Goal: Information Seeking & Learning: Find contact information

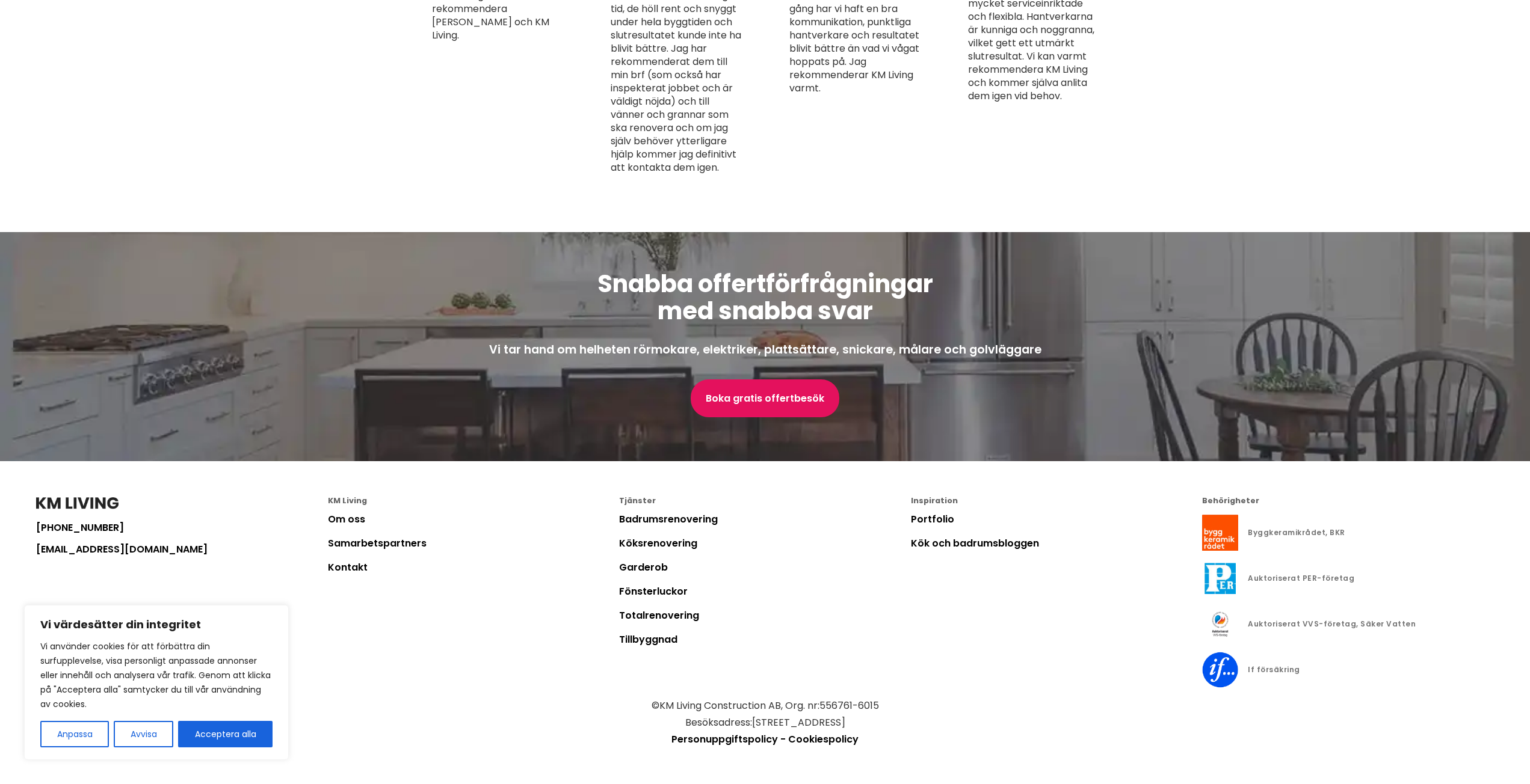
scroll to position [2997, 0]
click at [364, 503] on link "Kontakt" at bounding box center [348, 568] width 40 height 14
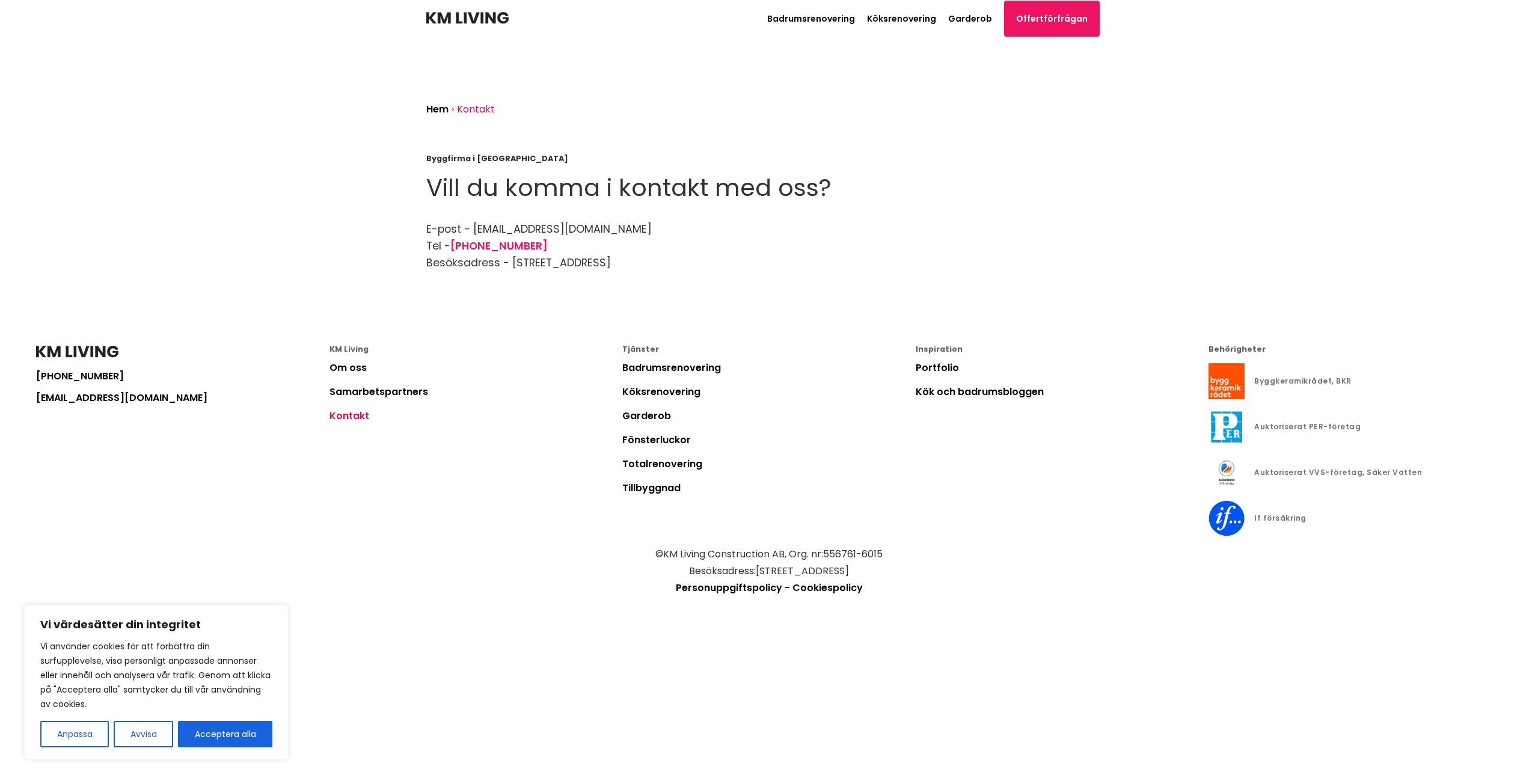
click at [485, 18] on img at bounding box center [467, 18] width 83 height 12
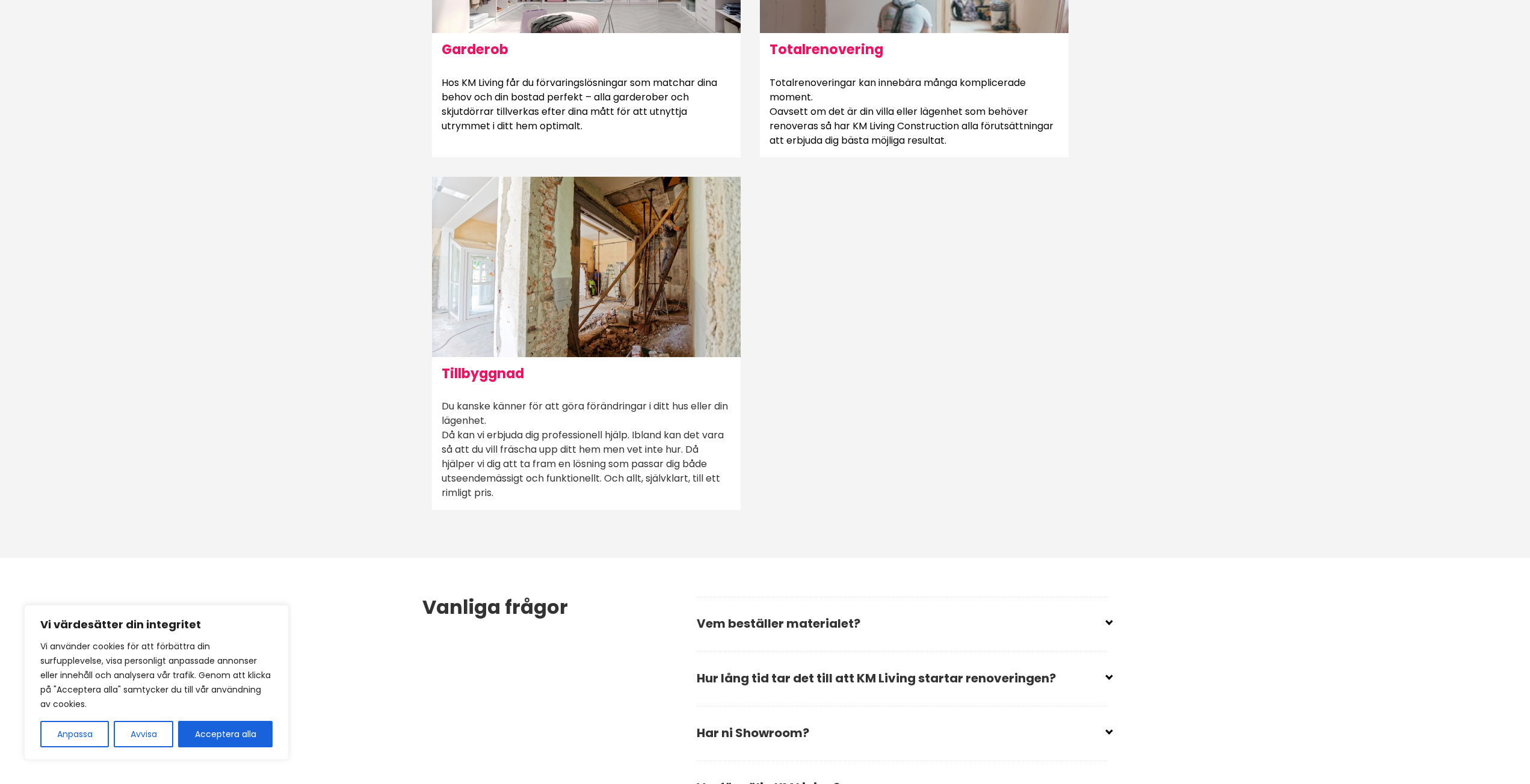
scroll to position [1503, 0]
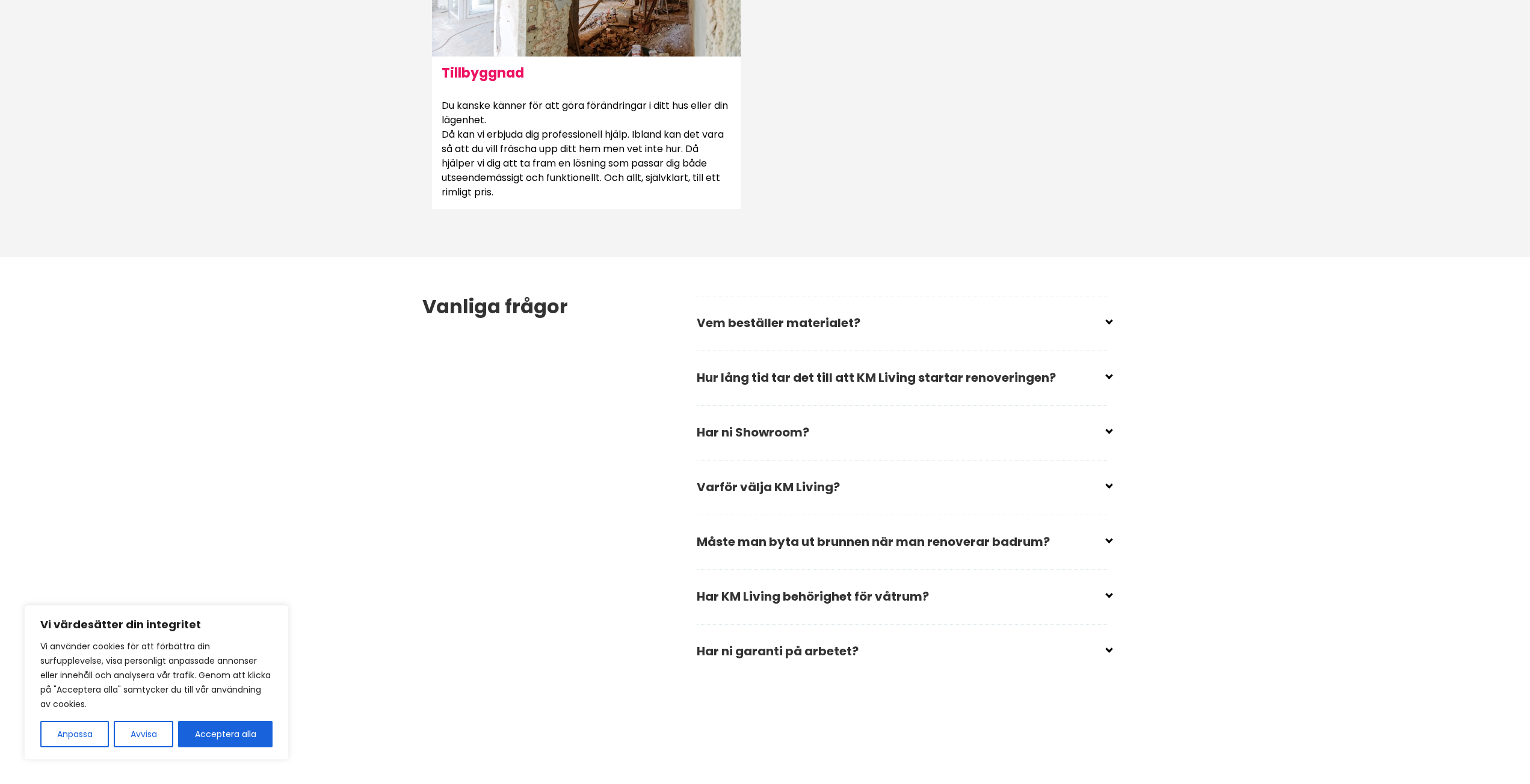
click at [1013, 438] on h2 "Har ni Showroom?" at bounding box center [902, 437] width 411 height 41
click at [1013, 428] on div "Vanliga frågor Vem beställer materialet? Du bestämmer vilket material du vill h…" at bounding box center [765, 487] width 705 height 460
click at [1013, 432] on div "Vanliga frågor Vem beställer materialet? Du bestämmer vilket material du vill h…" at bounding box center [765, 487] width 705 height 460
click at [1013, 433] on input "checkbox" at bounding box center [905, 428] width 411 height 18
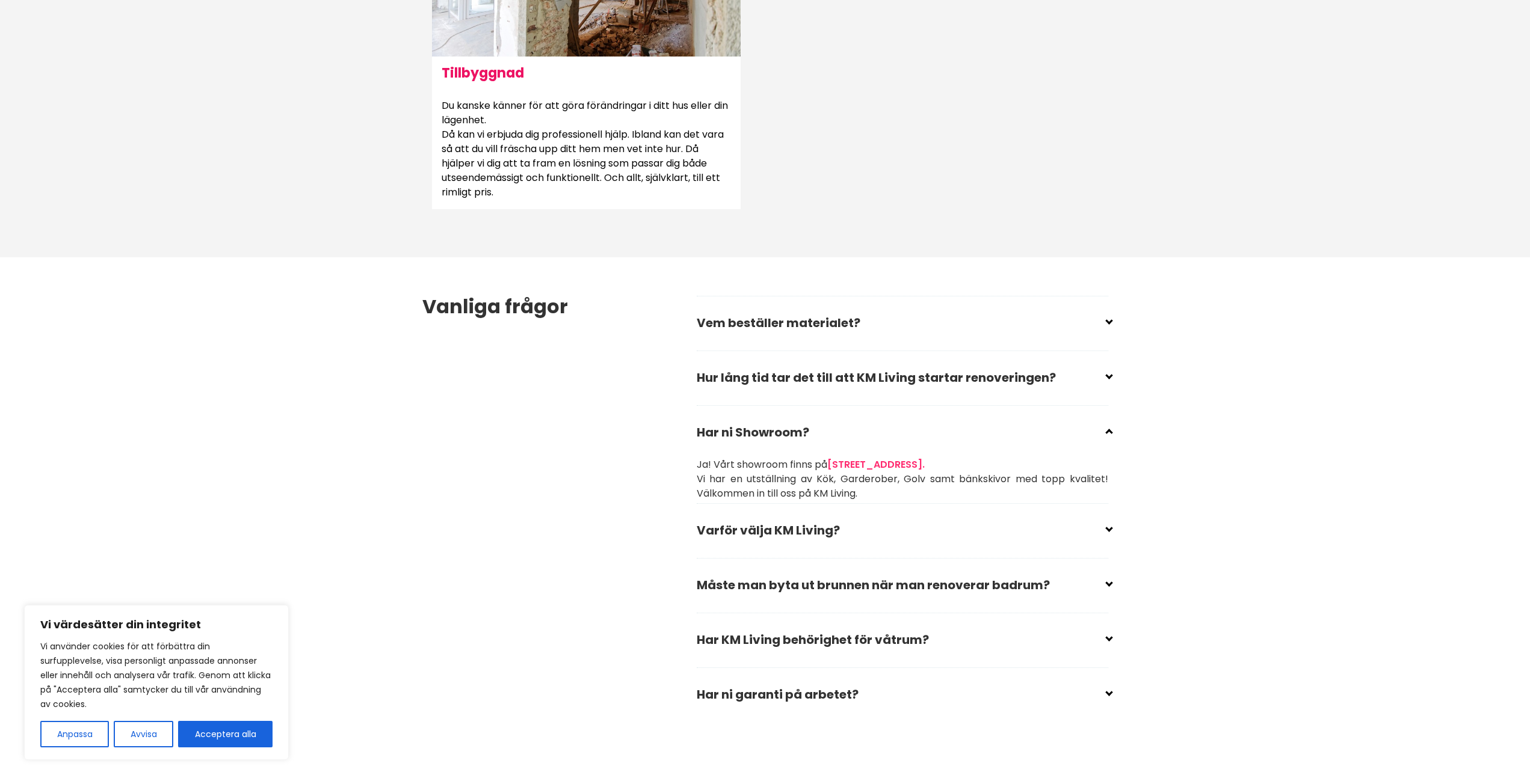
click at [1013, 433] on input "checkbox" at bounding box center [905, 428] width 411 height 18
checkbox input "true"
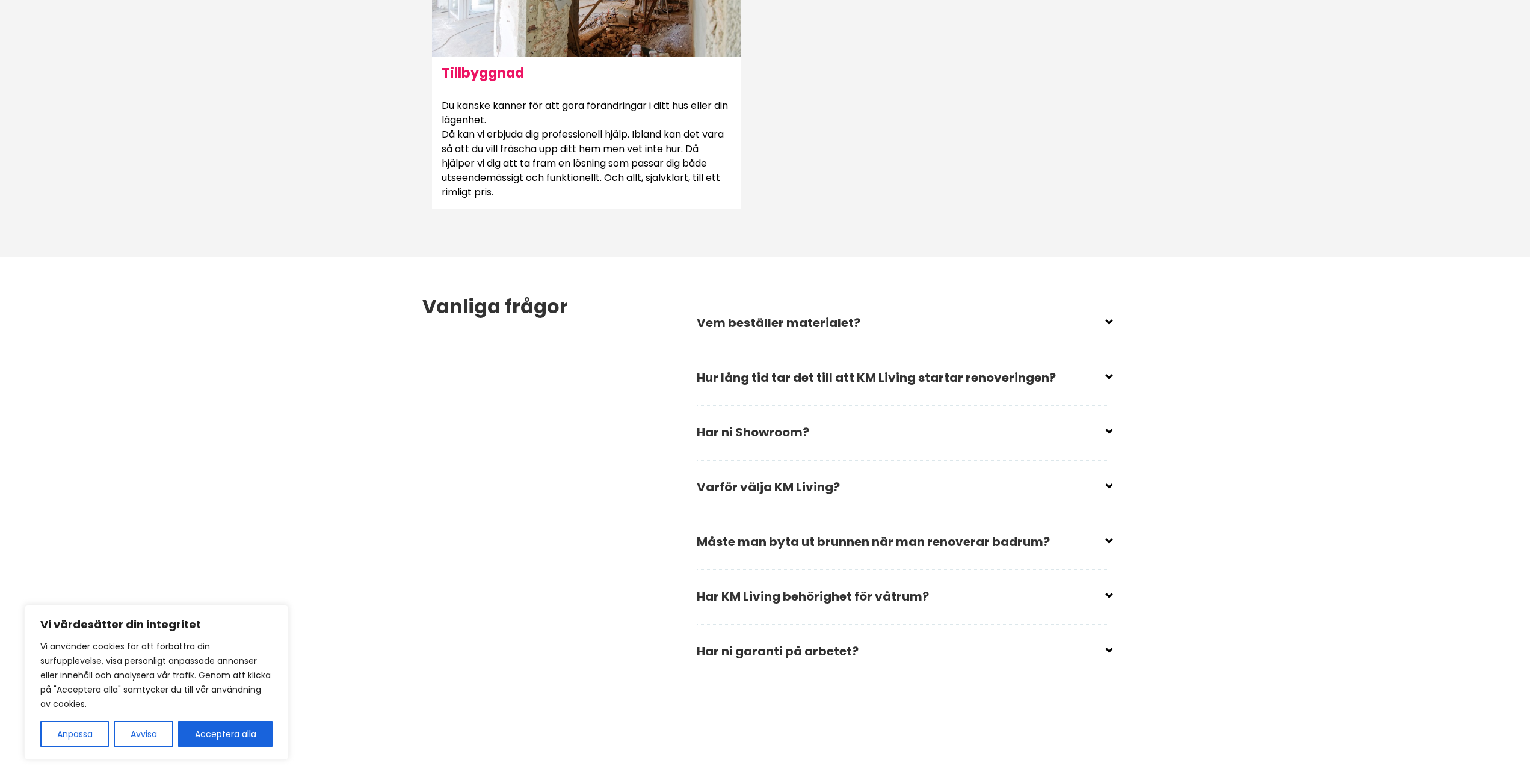
click at [1013, 380] on div "Vanliga frågor Vem beställer materialet? Du bestämmer vilket material du vill h…" at bounding box center [765, 487] width 705 height 460
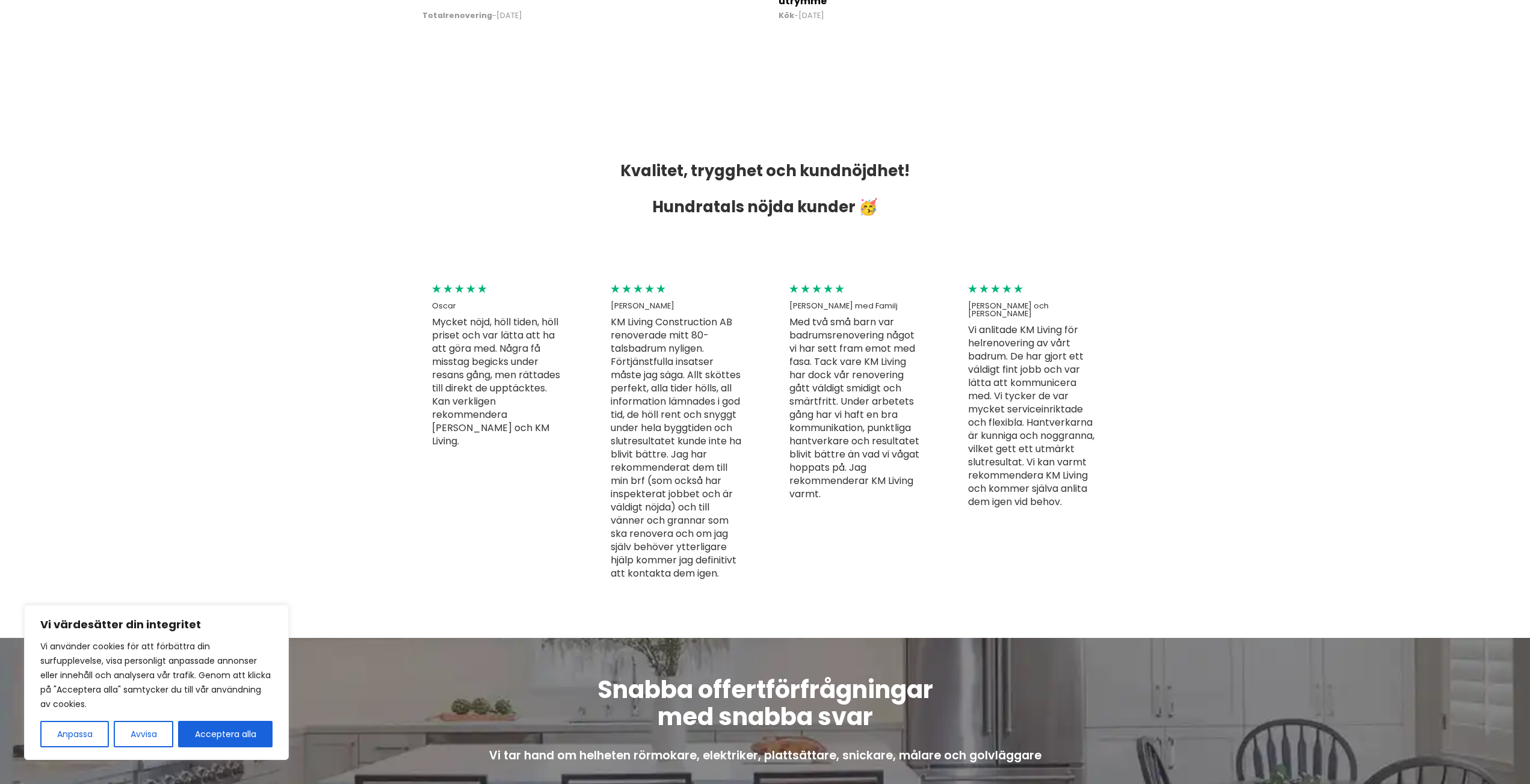
scroll to position [2586, 0]
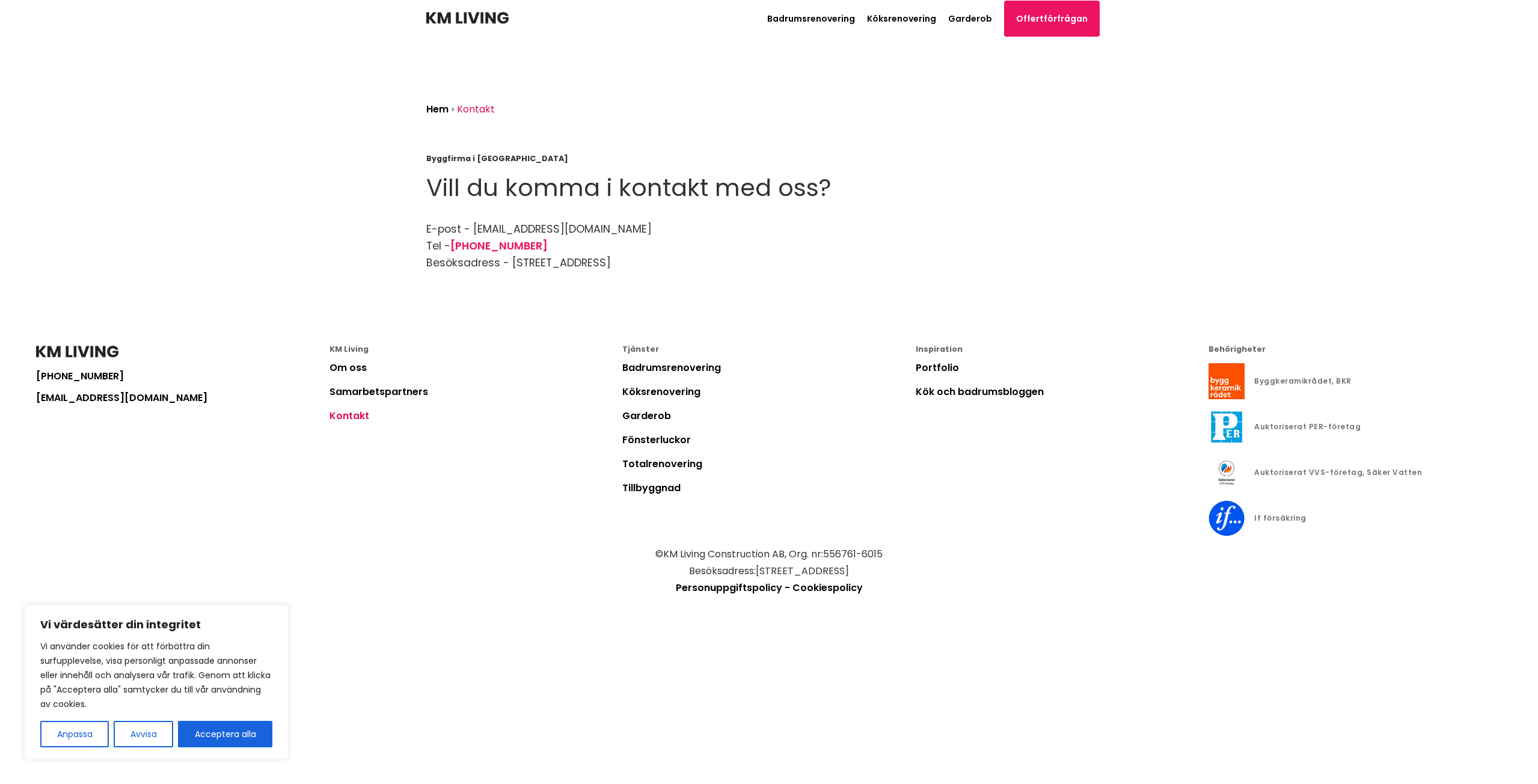
drag, startPoint x: 372, startPoint y: 224, endPoint x: 377, endPoint y: 218, distance: 7.8
